Goal: Navigation & Orientation: Go to known website

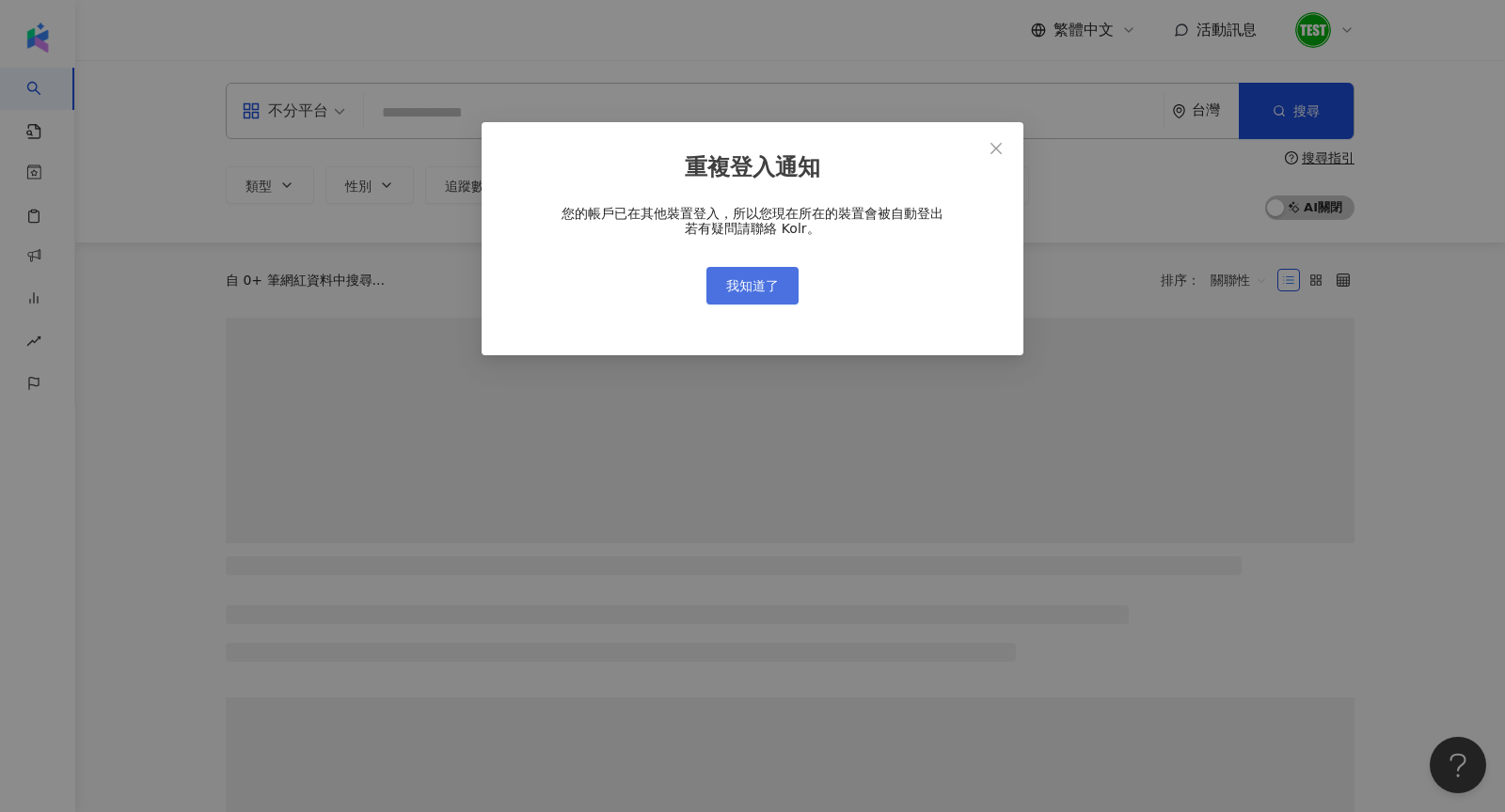
click at [758, 288] on span "我知道了" at bounding box center [752, 285] width 53 height 15
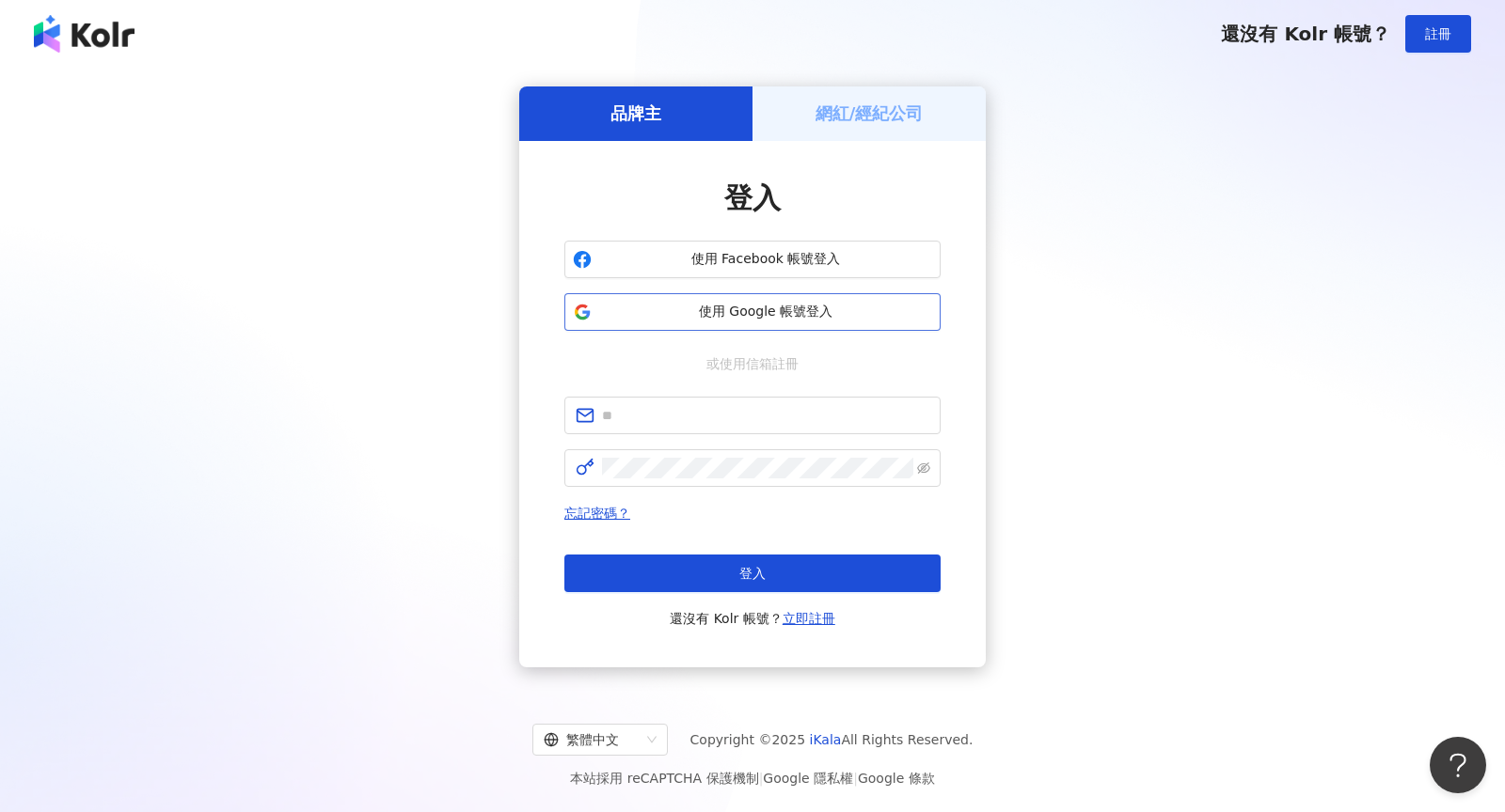
click at [738, 320] on span "使用 Google 帳號登入" at bounding box center [765, 312] width 333 height 19
